Goal: Task Accomplishment & Management: Use online tool/utility

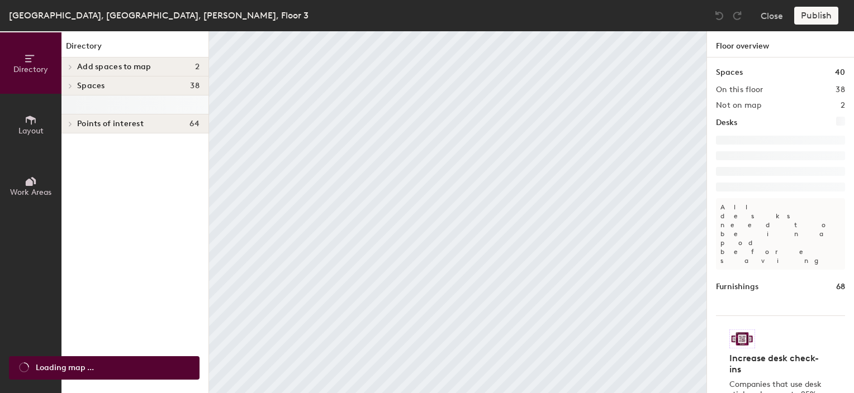
click at [70, 84] on icon at bounding box center [70, 86] width 2 height 4
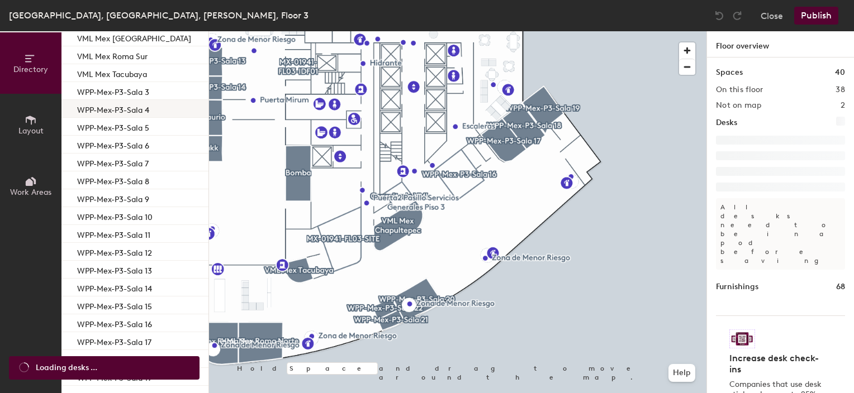
scroll to position [429, 0]
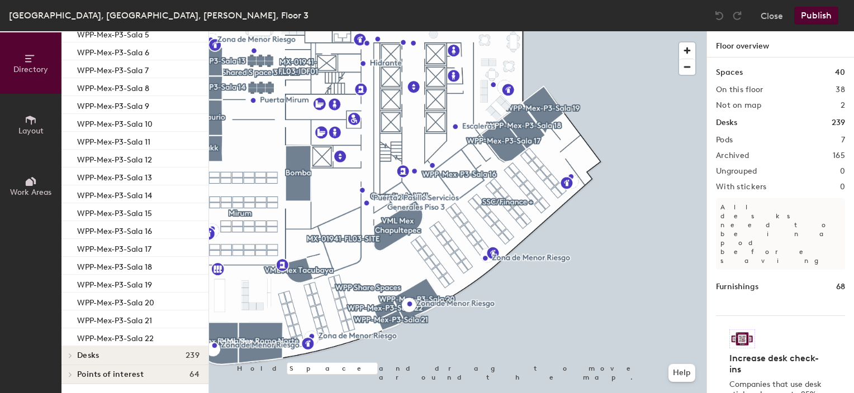
click at [72, 355] on icon at bounding box center [70, 356] width 4 height 6
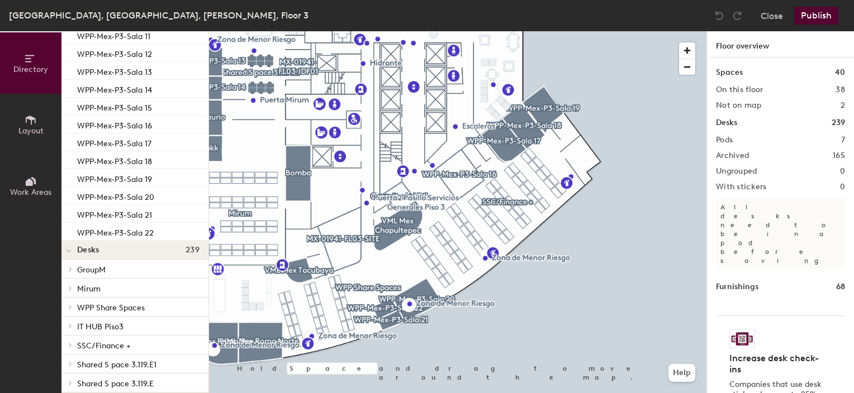
scroll to position [561, 0]
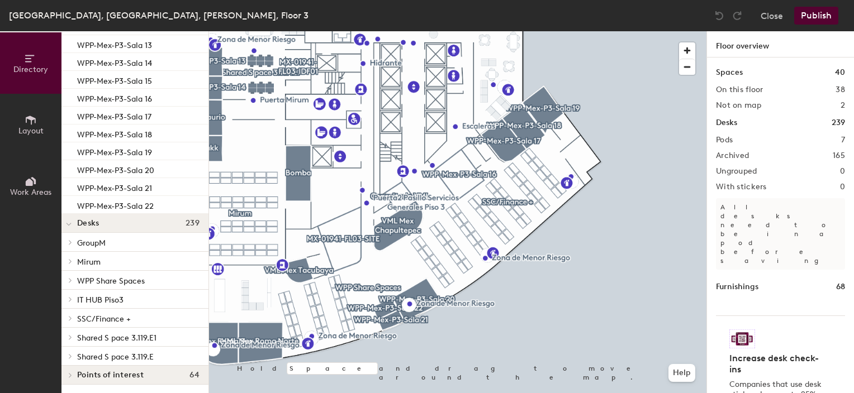
click at [121, 340] on span "Shared S pace 3.119.E1" at bounding box center [116, 339] width 79 height 10
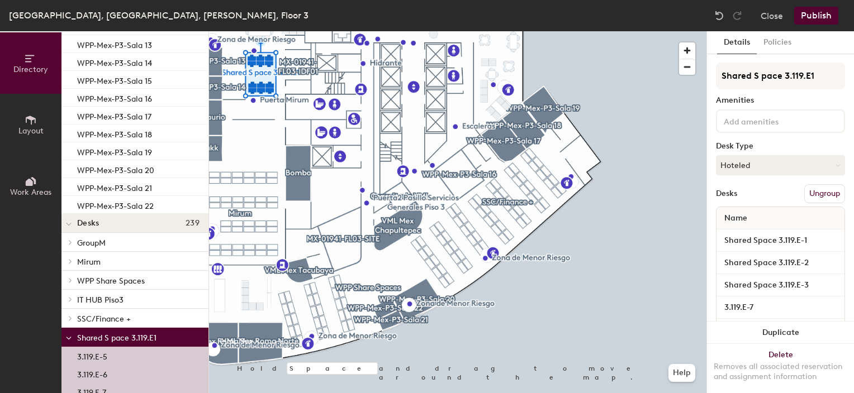
click at [69, 338] on icon at bounding box center [69, 339] width 4 height 2
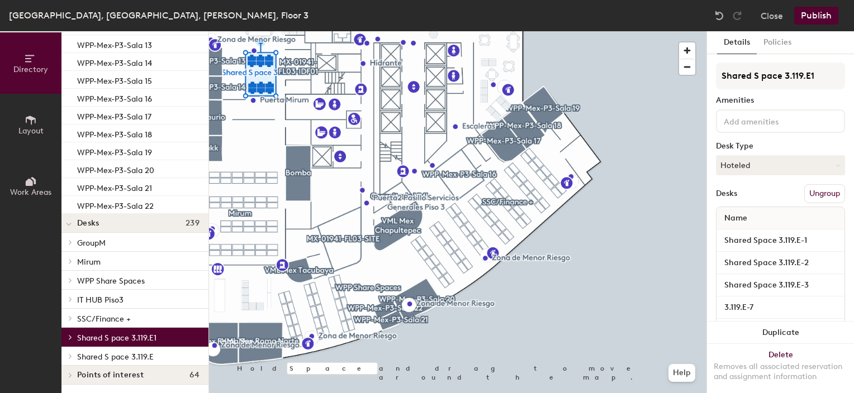
click at [95, 277] on span "WPP Share Spaces" at bounding box center [111, 282] width 68 height 10
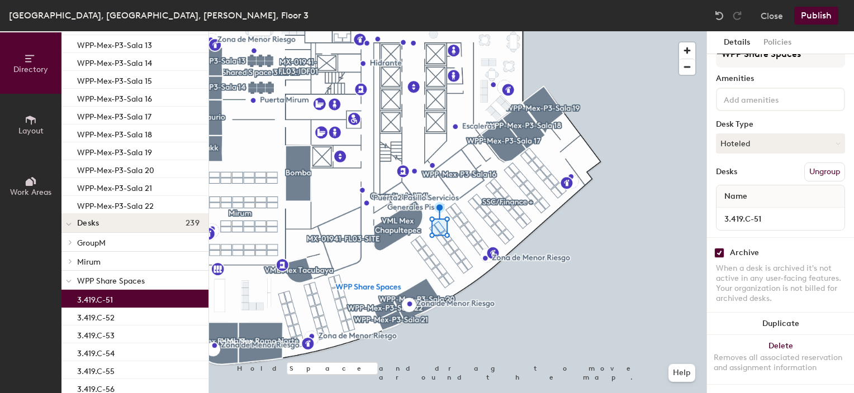
scroll to position [0, 0]
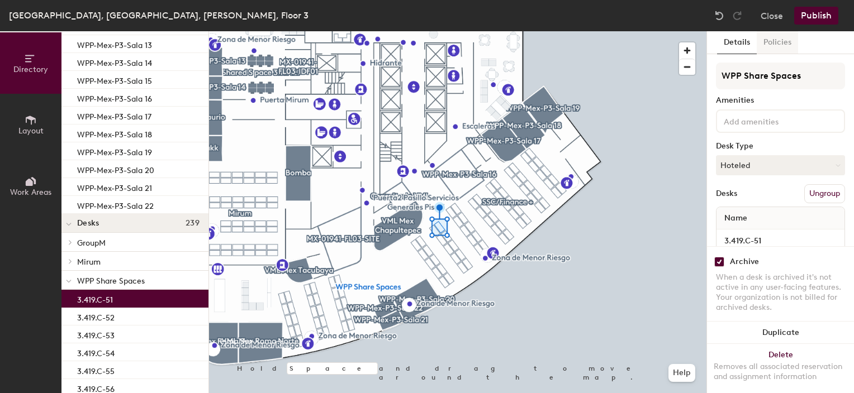
click at [789, 43] on button "Policies" at bounding box center [777, 42] width 41 height 23
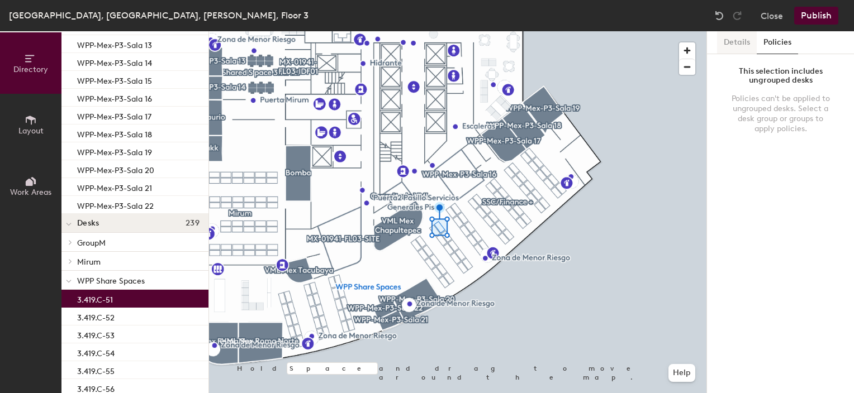
click at [743, 42] on button "Details" at bounding box center [737, 42] width 40 height 23
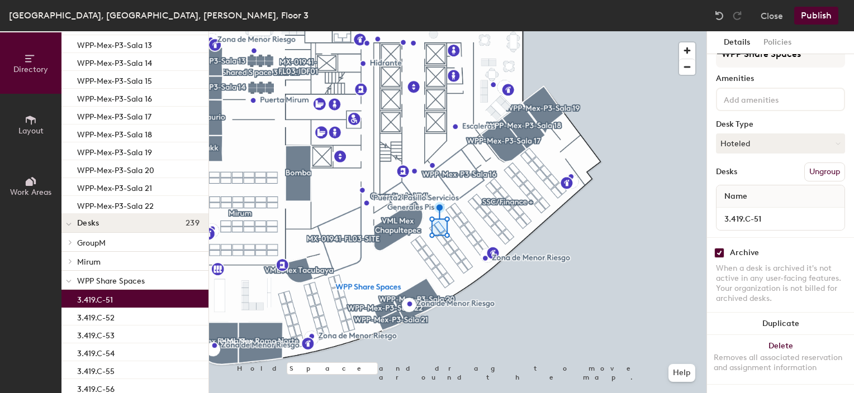
scroll to position [30, 0]
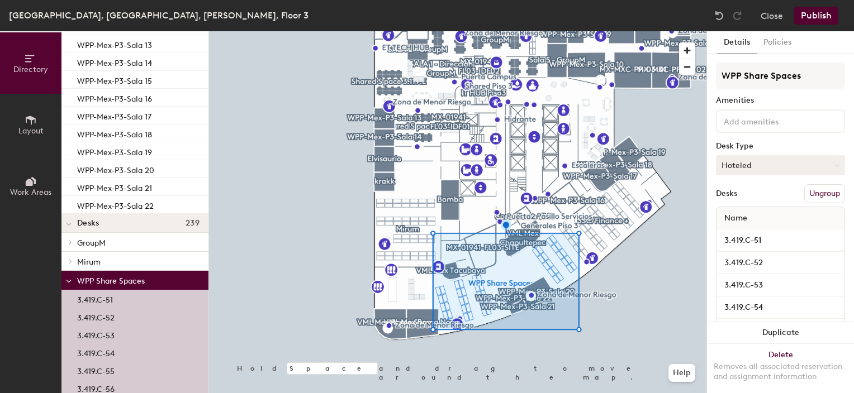
click at [834, 163] on icon at bounding box center [836, 165] width 5 height 5
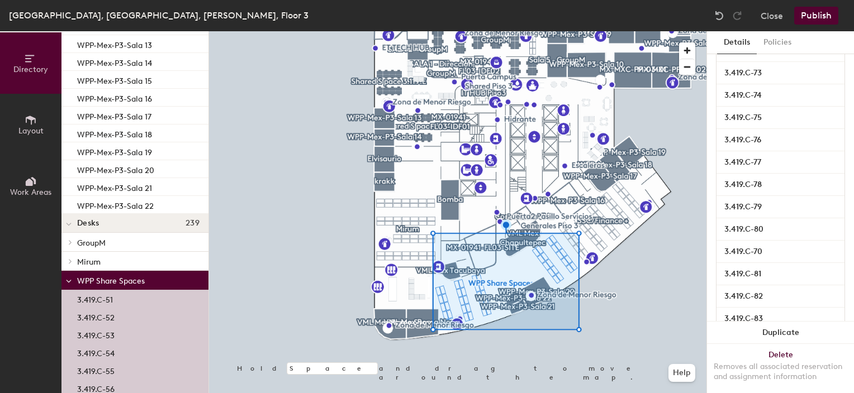
scroll to position [156, 0]
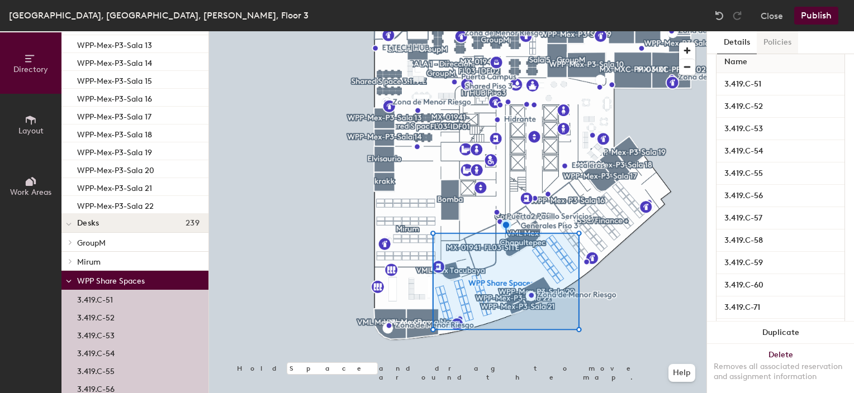
click at [789, 45] on button "Policies" at bounding box center [777, 42] width 41 height 23
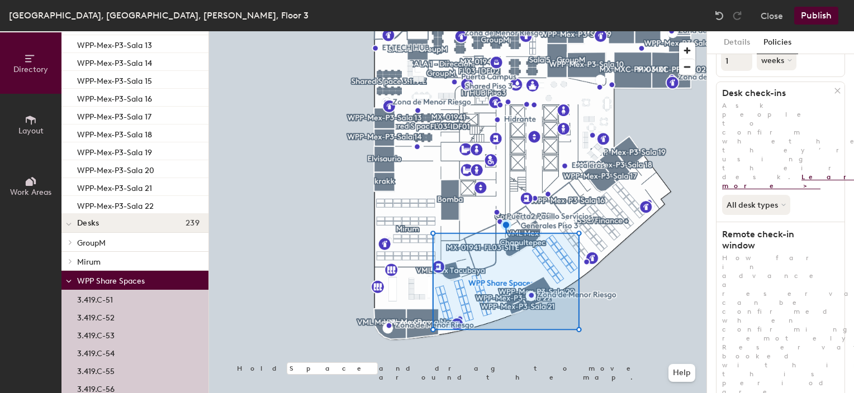
scroll to position [176, 0]
click at [646, 31] on div at bounding box center [457, 31] width 497 height 0
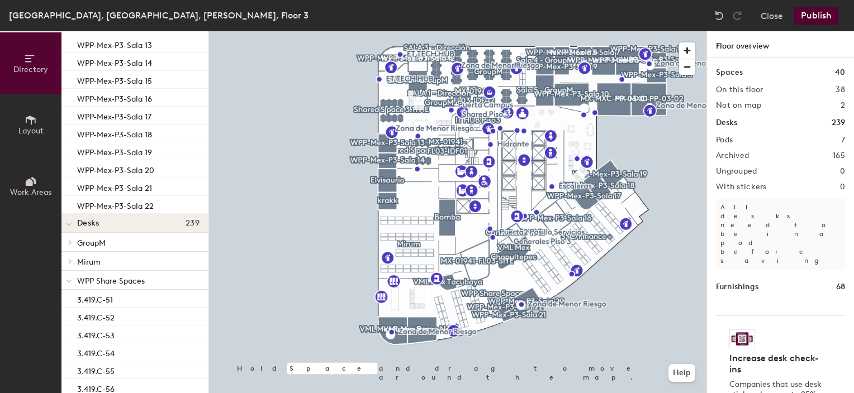
click at [25, 117] on icon at bounding box center [31, 120] width 12 height 12
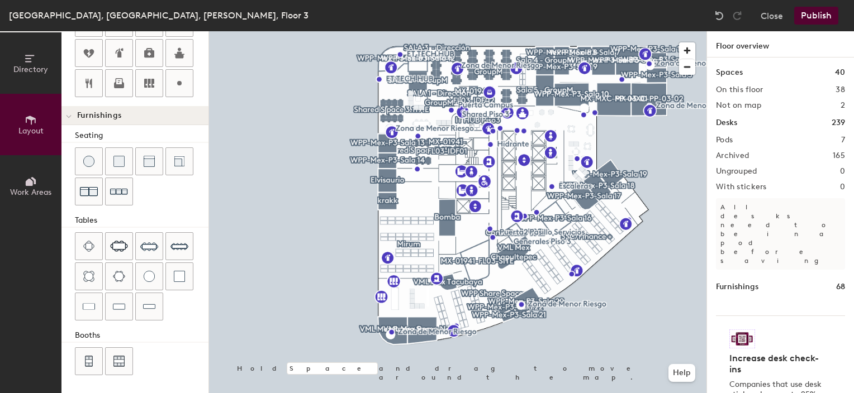
scroll to position [309, 0]
click at [35, 184] on icon at bounding box center [31, 182] width 12 height 12
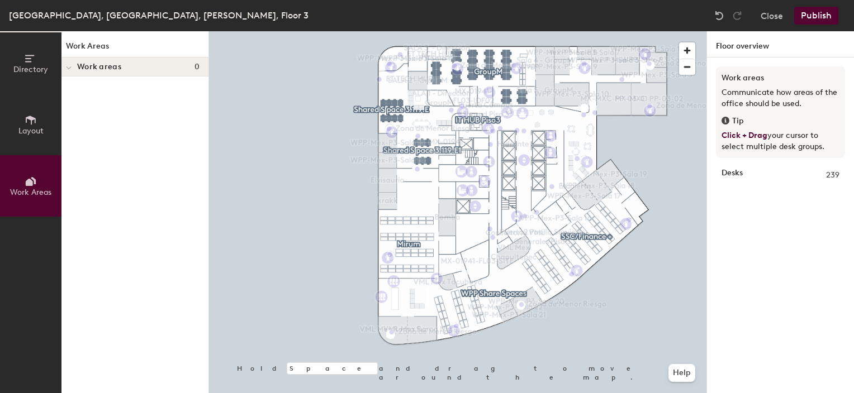
click at [29, 129] on span "Layout" at bounding box center [30, 131] width 25 height 10
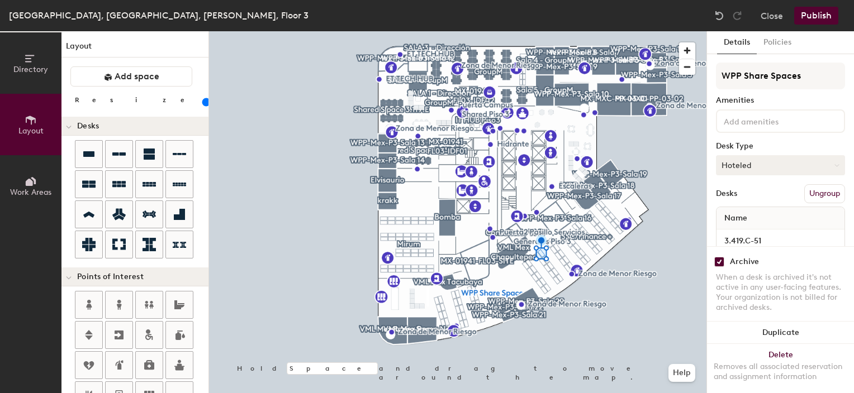
click at [834, 163] on icon at bounding box center [836, 165] width 5 height 5
click at [737, 199] on div "Assigned" at bounding box center [773, 200] width 112 height 17
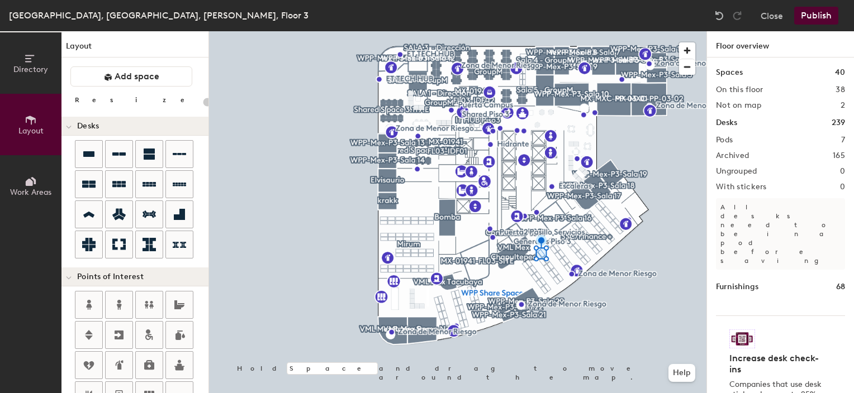
type input "20"
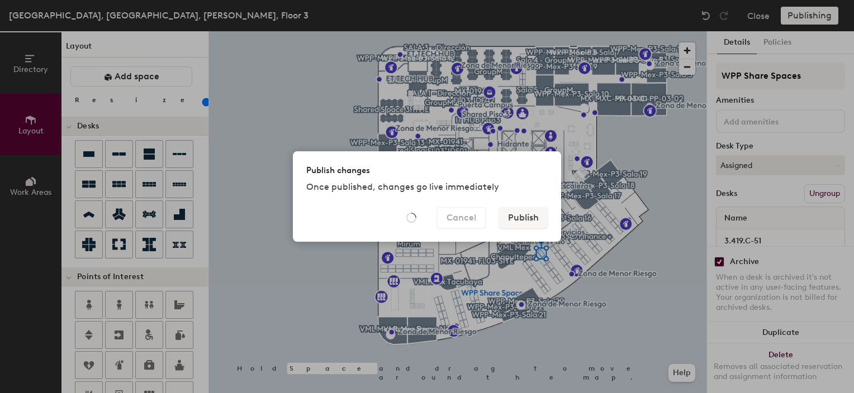
type input "20"
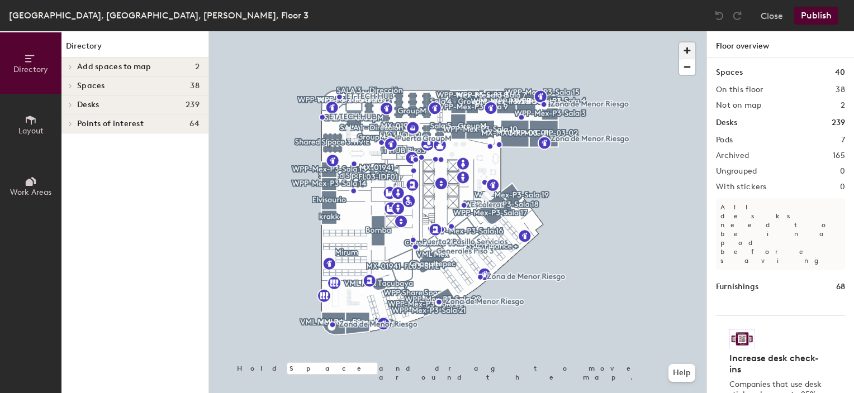
click at [693, 53] on span "button" at bounding box center [687, 50] width 16 height 16
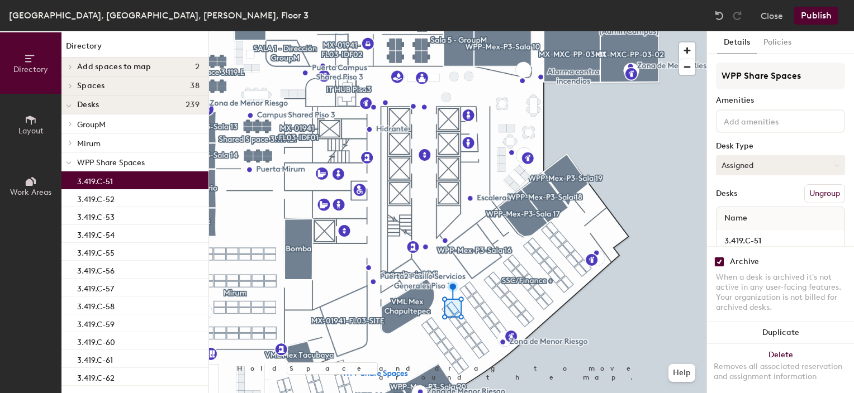
click at [737, 165] on button "Assigned" at bounding box center [780, 165] width 129 height 20
click at [739, 232] on div "Hoteled" at bounding box center [773, 233] width 112 height 17
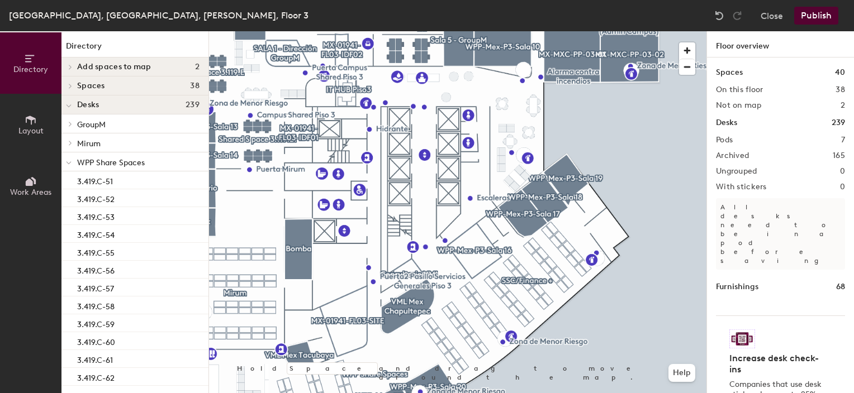
click at [824, 11] on button "Publish" at bounding box center [816, 16] width 44 height 18
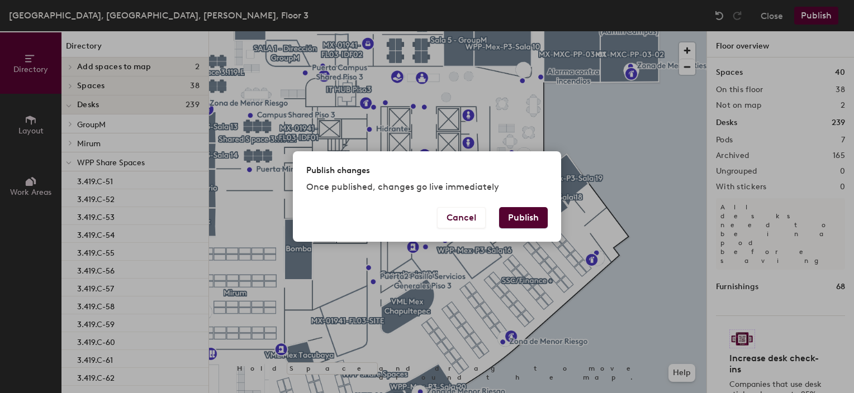
click at [521, 215] on button "Publish" at bounding box center [523, 217] width 49 height 21
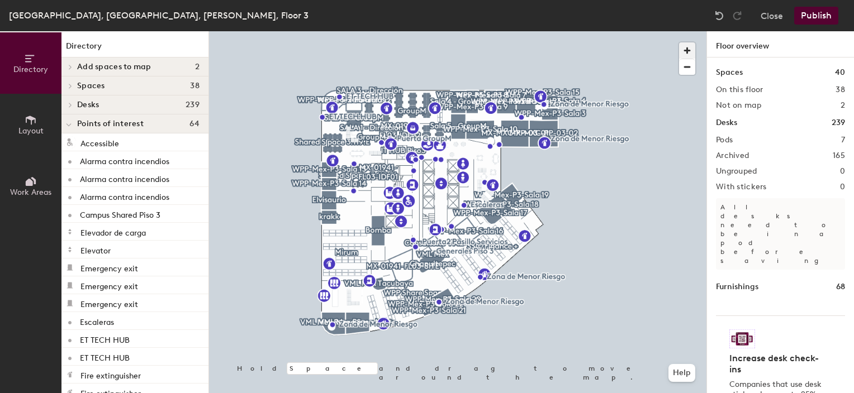
click at [687, 50] on span "button" at bounding box center [687, 50] width 16 height 16
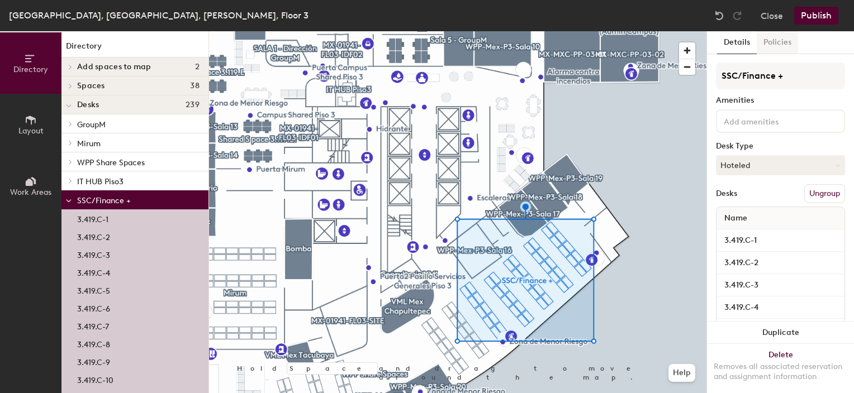
click at [778, 39] on button "Policies" at bounding box center [777, 42] width 41 height 23
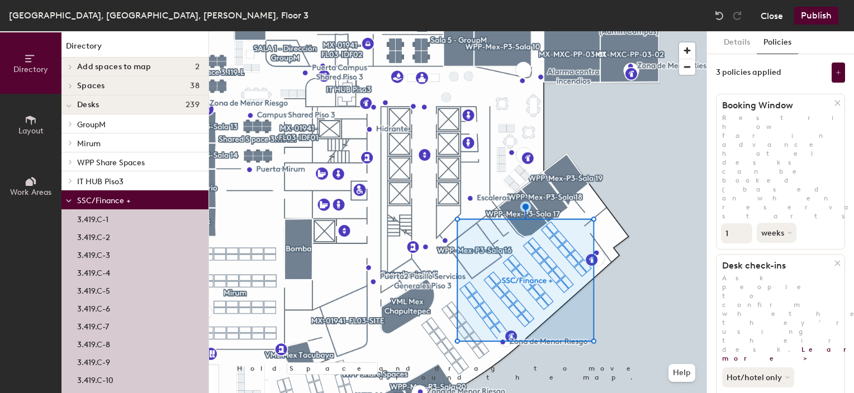
click at [767, 19] on button "Close" at bounding box center [772, 16] width 22 height 18
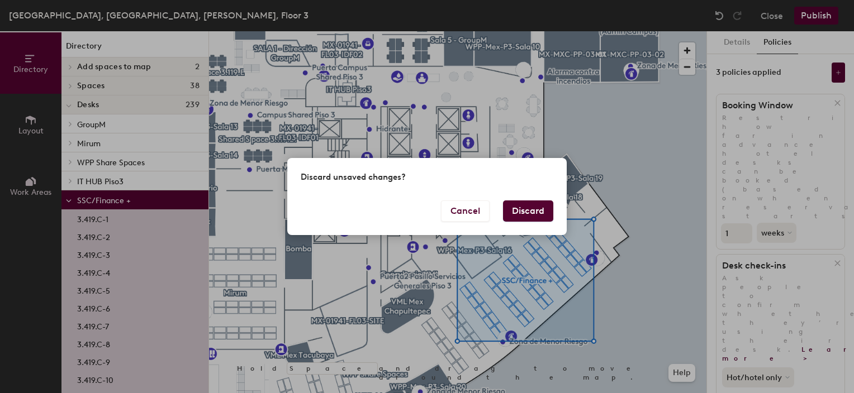
click at [515, 208] on button "Discard" at bounding box center [528, 211] width 50 height 21
